Goal: Communication & Community: Answer question/provide support

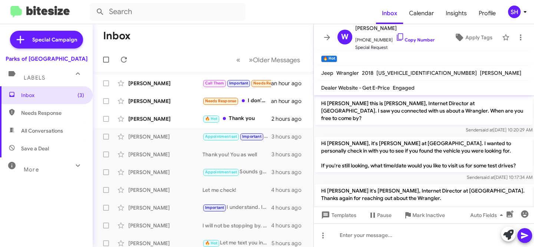
scroll to position [310, 0]
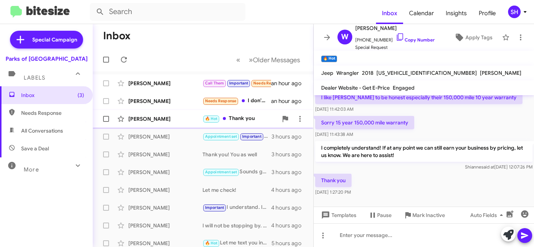
click at [132, 111] on span "Wilson Hill 🔥 Hot Thank you 2 hours ago" at bounding box center [203, 119] width 221 height 18
click at [181, 101] on div "Torrie Robinson" at bounding box center [165, 101] width 74 height 7
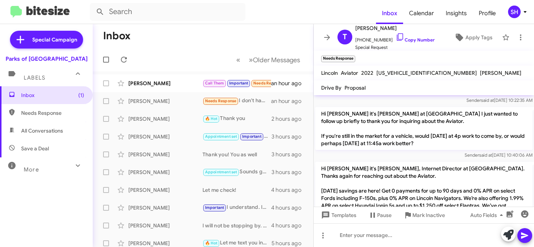
scroll to position [229, 0]
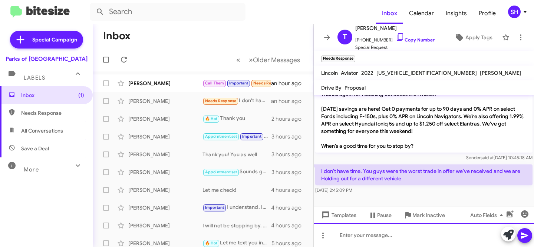
click at [356, 236] on div at bounding box center [424, 236] width 220 height 24
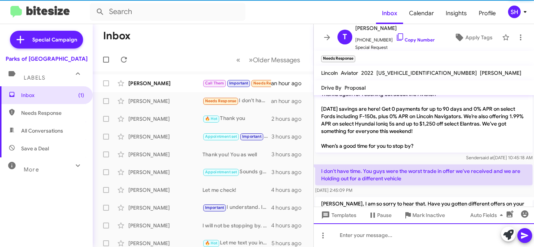
scroll to position [0, 0]
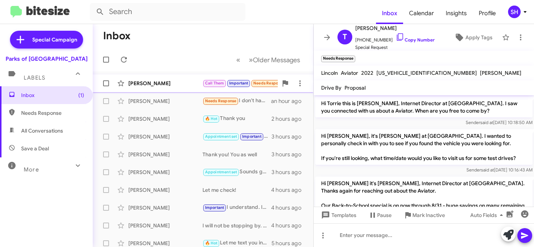
click at [188, 85] on div "[PERSON_NAME]" at bounding box center [165, 83] width 74 height 7
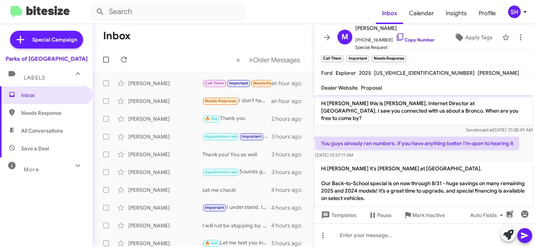
scroll to position [224, 0]
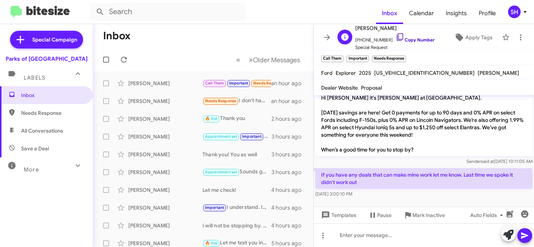
click at [406, 41] on link "Copy Number" at bounding box center [415, 40] width 39 height 6
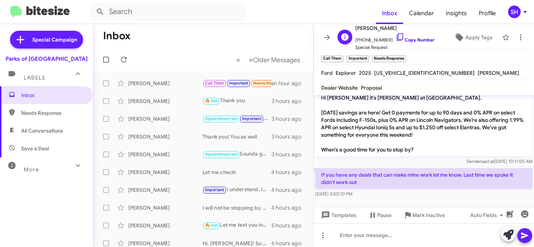
click at [397, 41] on link "Copy Number" at bounding box center [415, 40] width 39 height 6
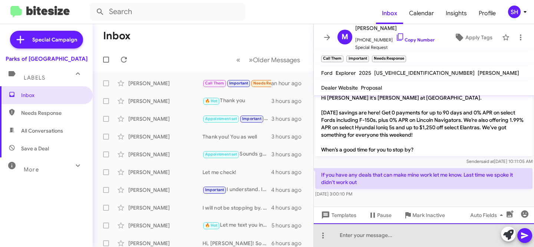
click at [404, 235] on div at bounding box center [424, 236] width 220 height 24
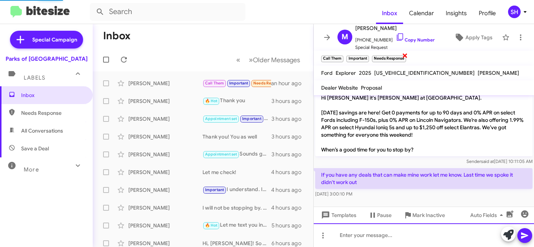
scroll to position [0, 0]
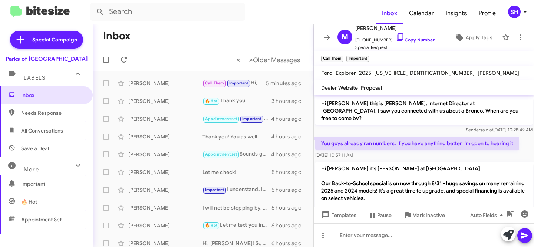
scroll to position [236, 0]
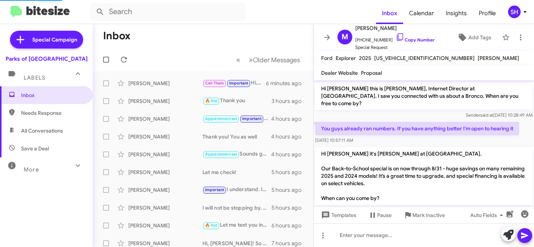
scroll to position [236, 0]
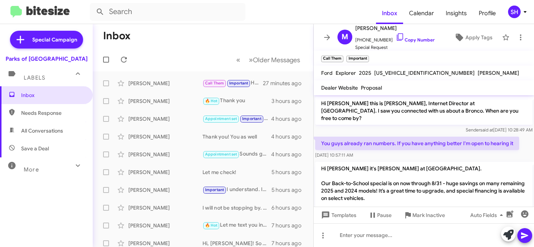
scroll to position [251, 0]
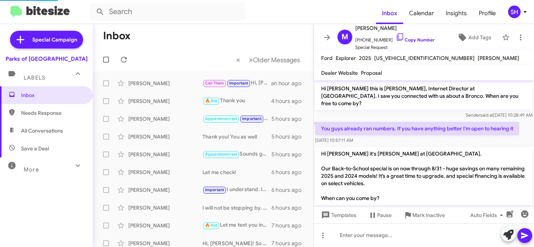
scroll to position [236, 0]
